Goal: Transaction & Acquisition: Purchase product/service

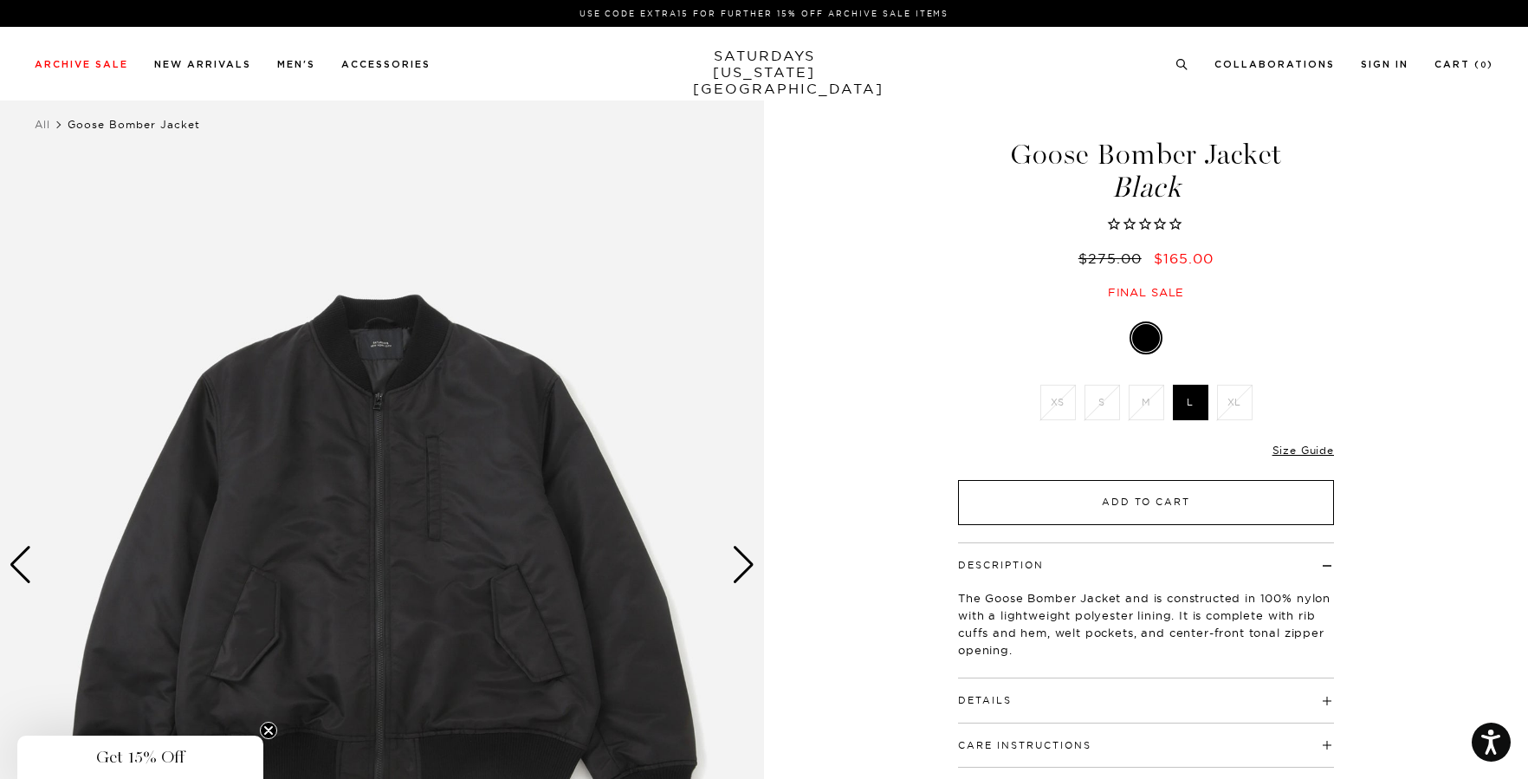
click at [1204, 516] on button "Add to Cart" at bounding box center [1146, 502] width 376 height 45
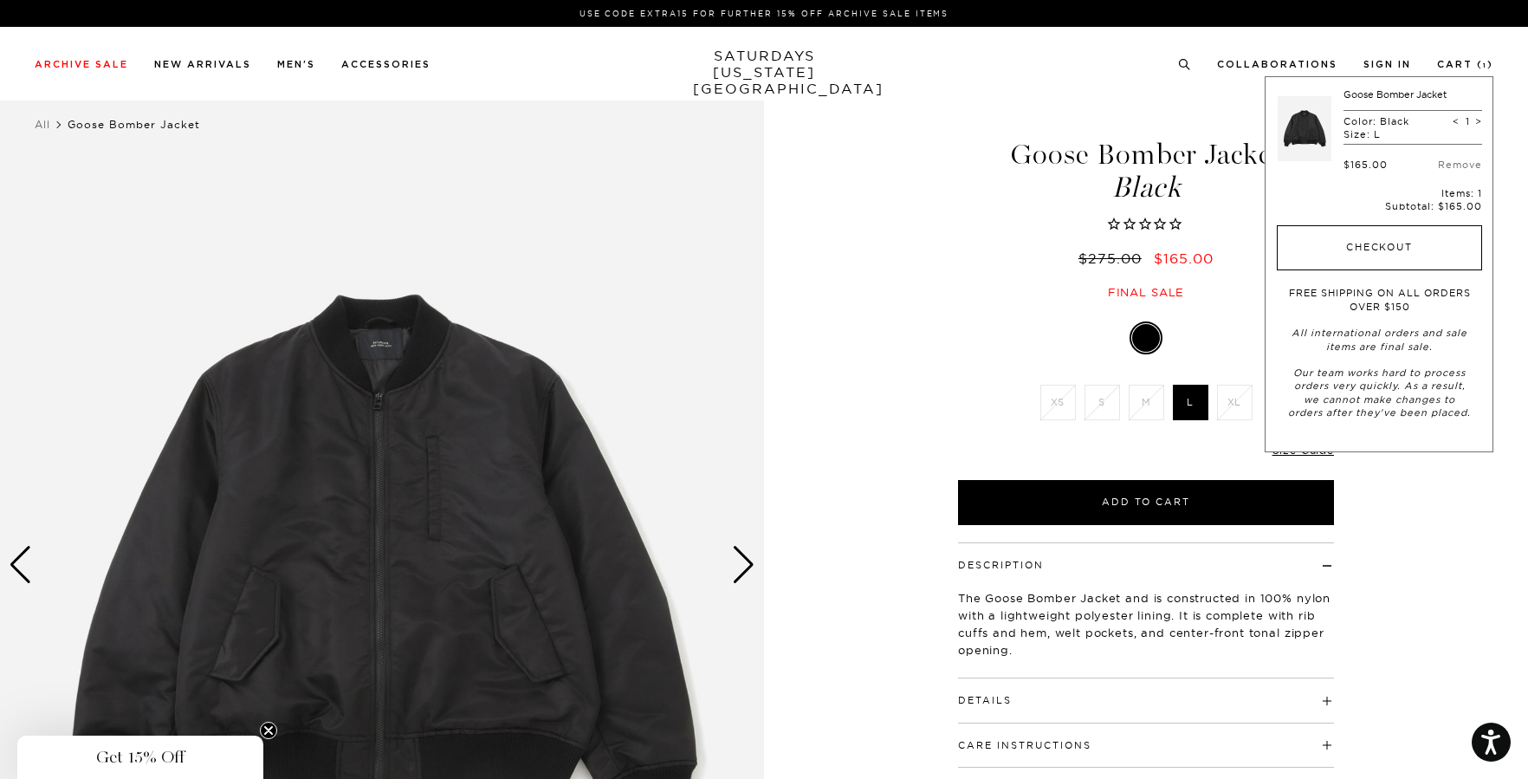
click at [1407, 239] on button "Checkout" at bounding box center [1379, 247] width 205 height 45
